Goal: Navigation & Orientation: Find specific page/section

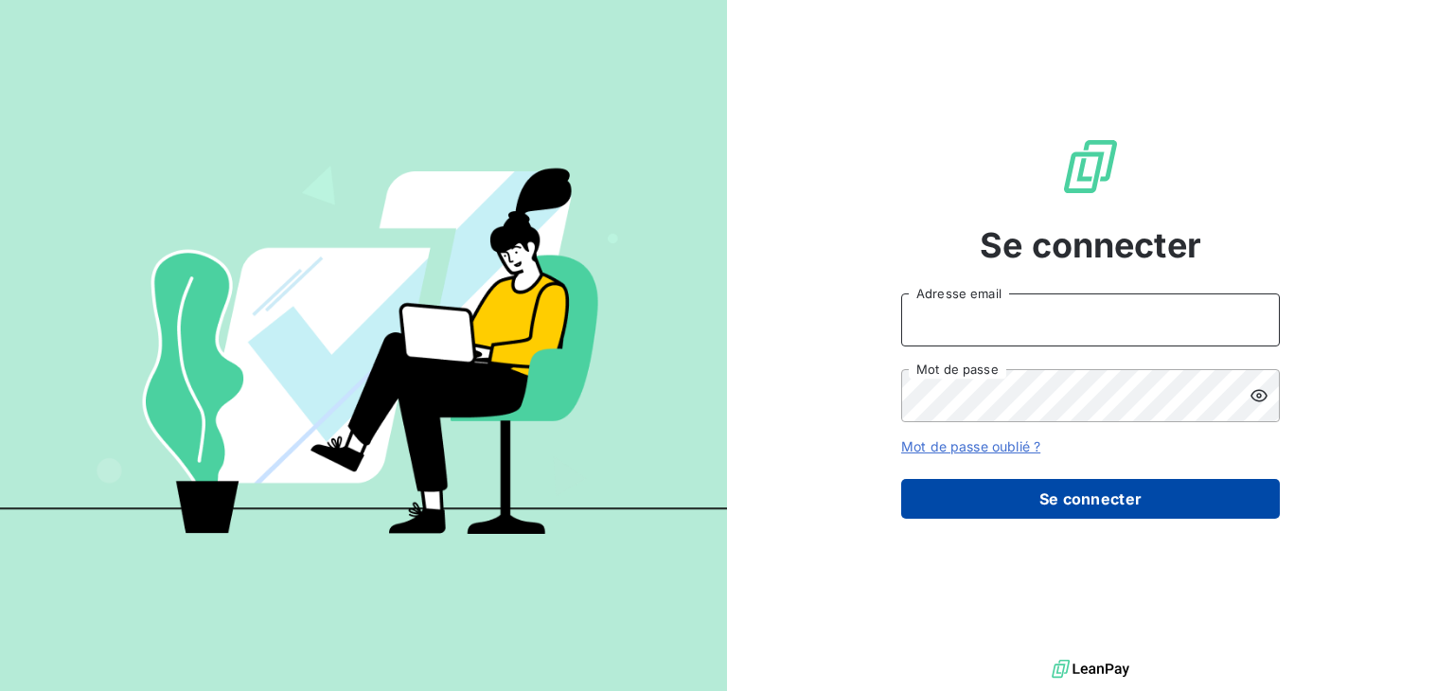
type input "[EMAIL_ADDRESS][PERSON_NAME][DOMAIN_NAME]"
click at [1121, 510] on button "Se connecter" at bounding box center [1090, 499] width 379 height 40
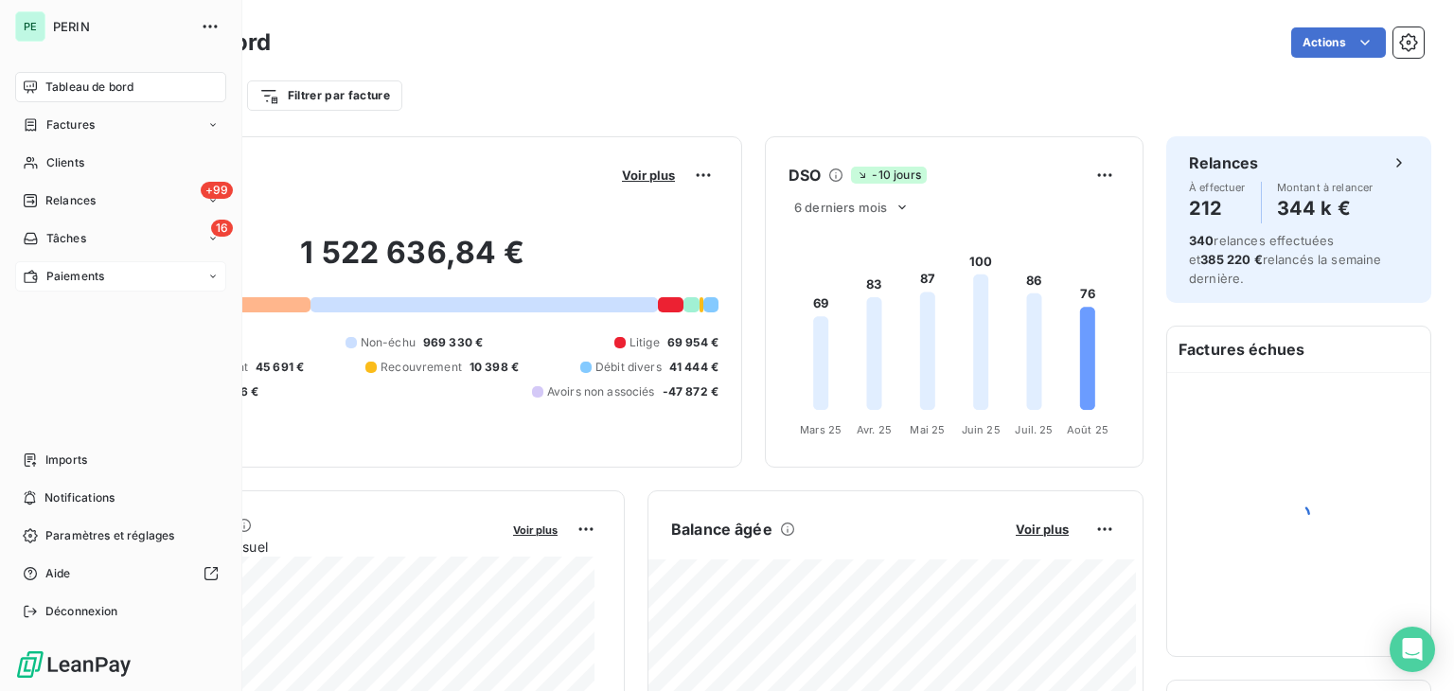
click at [100, 272] on span "Paiements" at bounding box center [75, 276] width 58 height 17
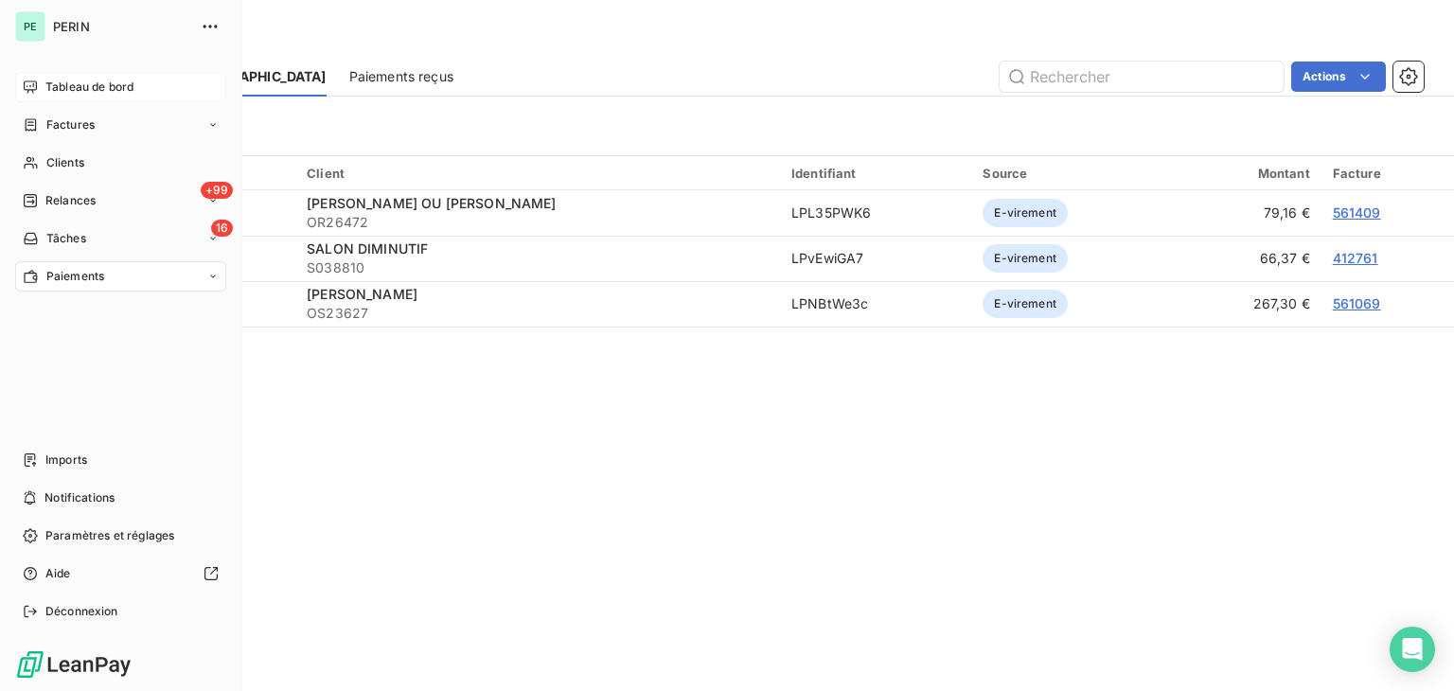
click at [51, 77] on div "Tableau de bord" at bounding box center [120, 87] width 211 height 30
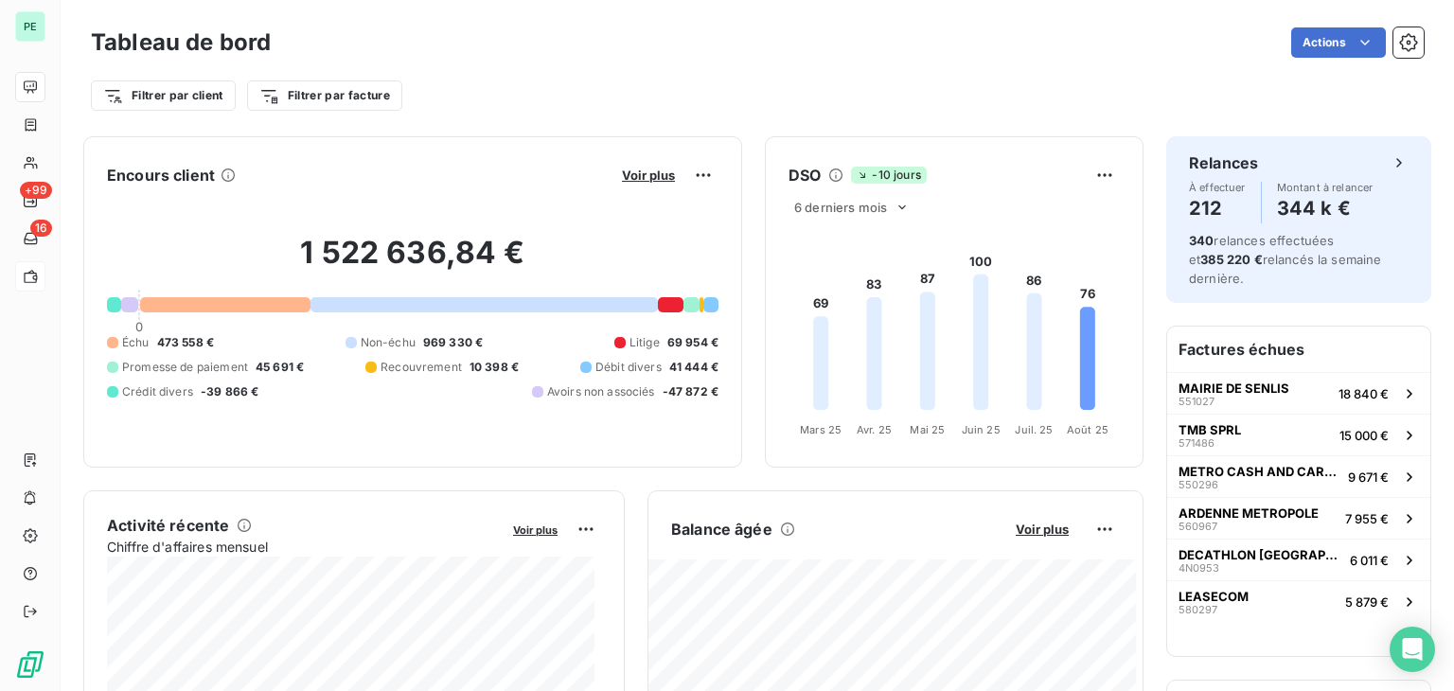
click at [451, 173] on div "Encours client Voir plus" at bounding box center [412, 175] width 611 height 30
